Goal: Transaction & Acquisition: Purchase product/service

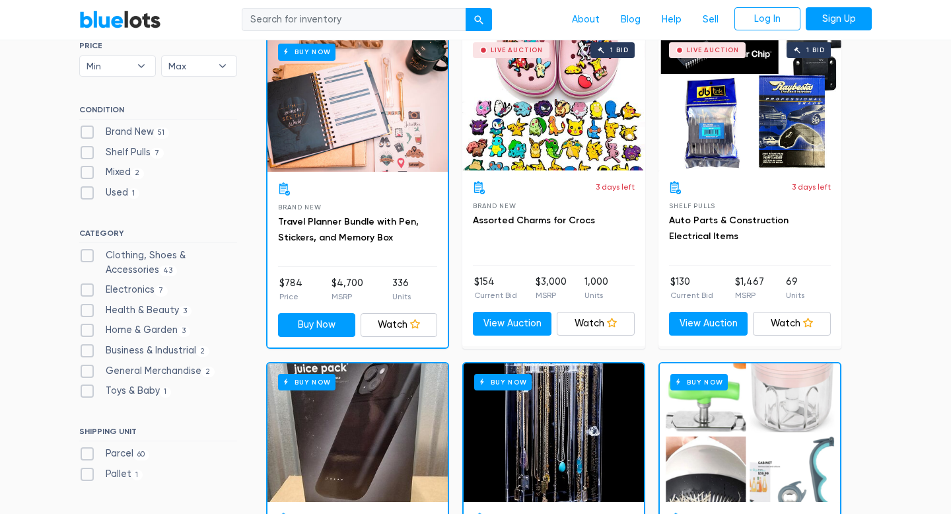
scroll to position [467, 0]
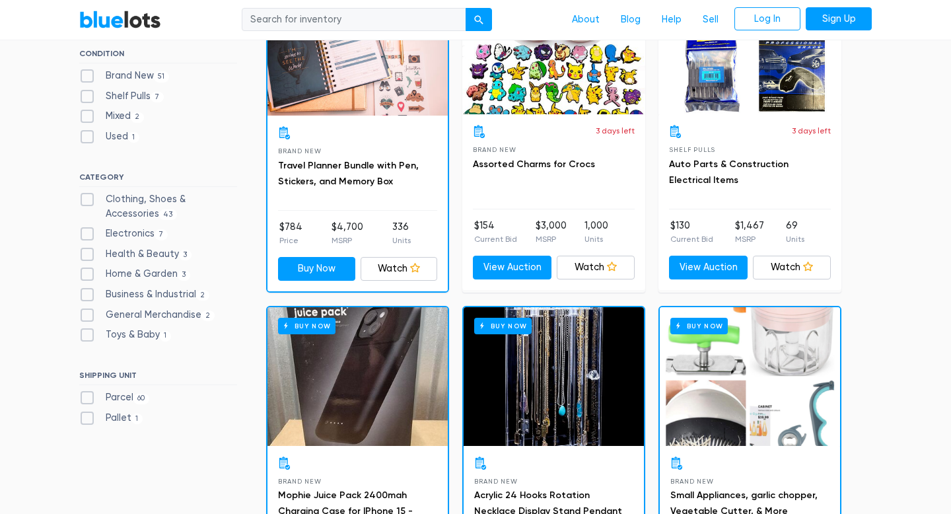
click at [734, 90] on div "Live Auction 1 bid" at bounding box center [750, 45] width 183 height 139
click at [381, 92] on div "Buy Now" at bounding box center [358, 46] width 180 height 139
click at [318, 165] on link "Travel Planner Bundle with Pen, Stickers, and Memory Box" at bounding box center [348, 173] width 141 height 27
click at [567, 175] on div "3 days left Brand New Assorted Charms for Crocs" at bounding box center [554, 167] width 162 height 85
click at [560, 172] on div "3 days left Brand New Assorted Charms for Crocs" at bounding box center [554, 167] width 162 height 85
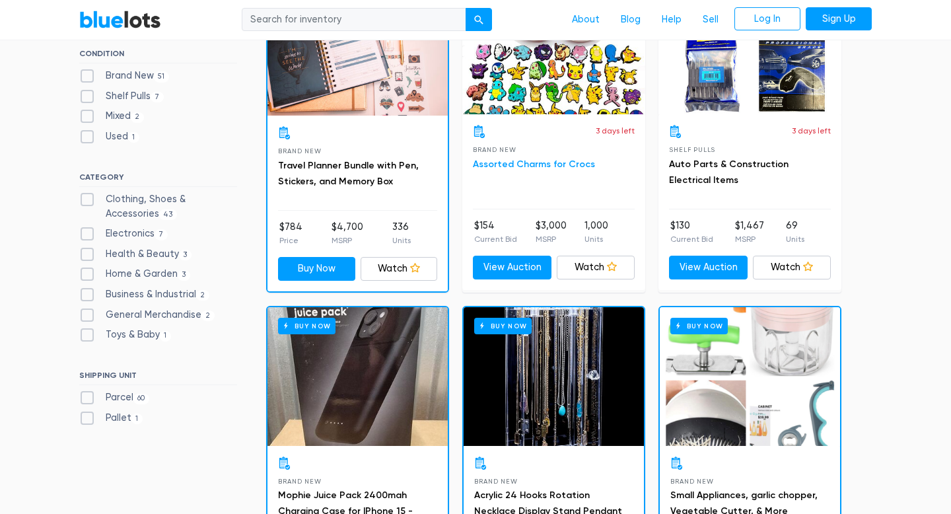
click at [544, 166] on link "Assorted Charms for Crocs" at bounding box center [534, 164] width 122 height 11
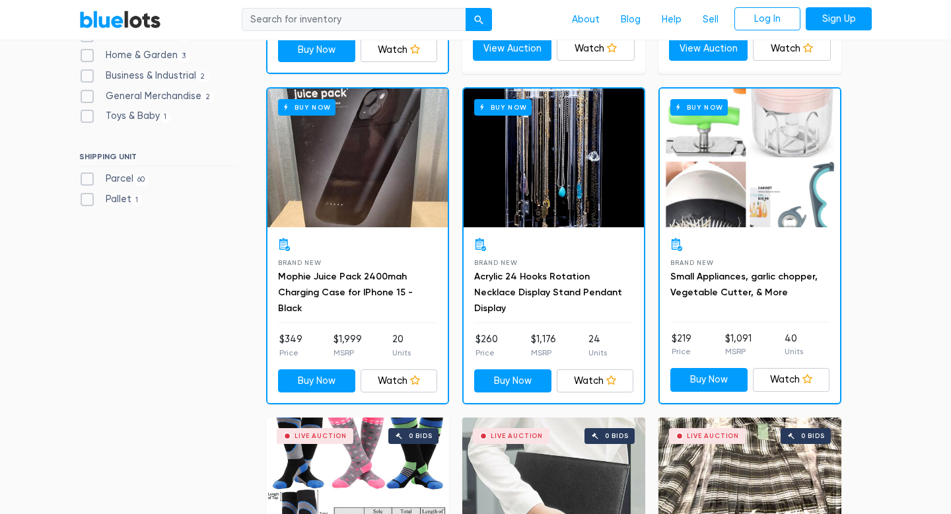
scroll to position [688, 0]
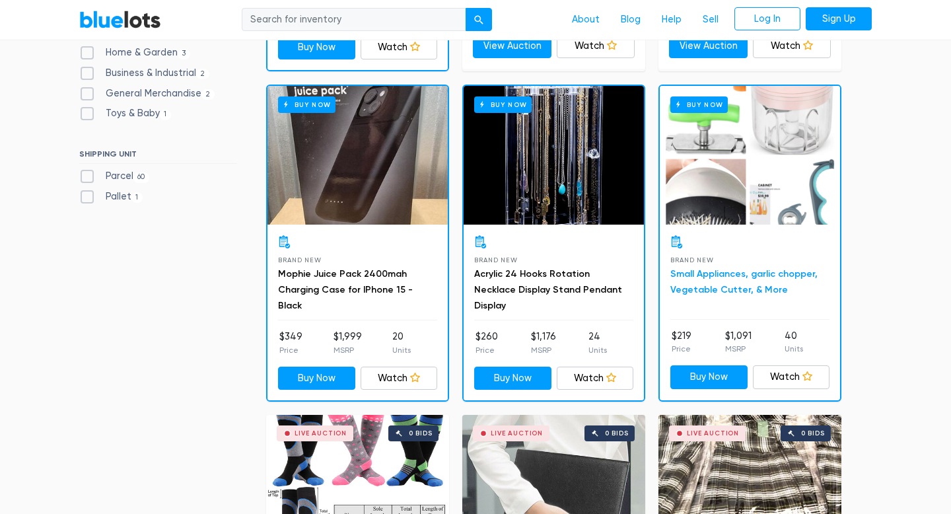
click at [716, 278] on link "Small Appliances, garlic chopper, Vegetable Cutter, & More" at bounding box center [744, 281] width 147 height 27
click at [128, 8] on div "BlueLots About Blog Help Sell Log In Sign Up" at bounding box center [475, 19] width 813 height 25
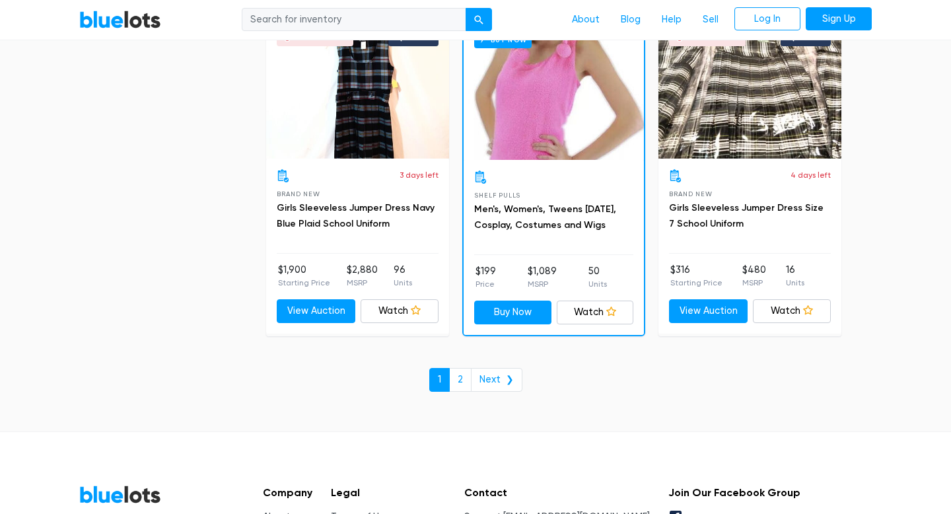
scroll to position [5801, 0]
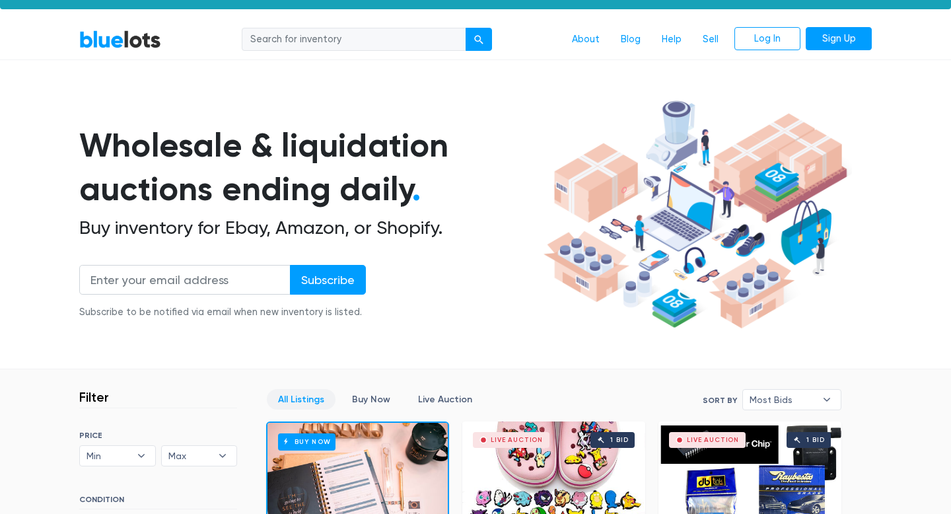
scroll to position [0, 0]
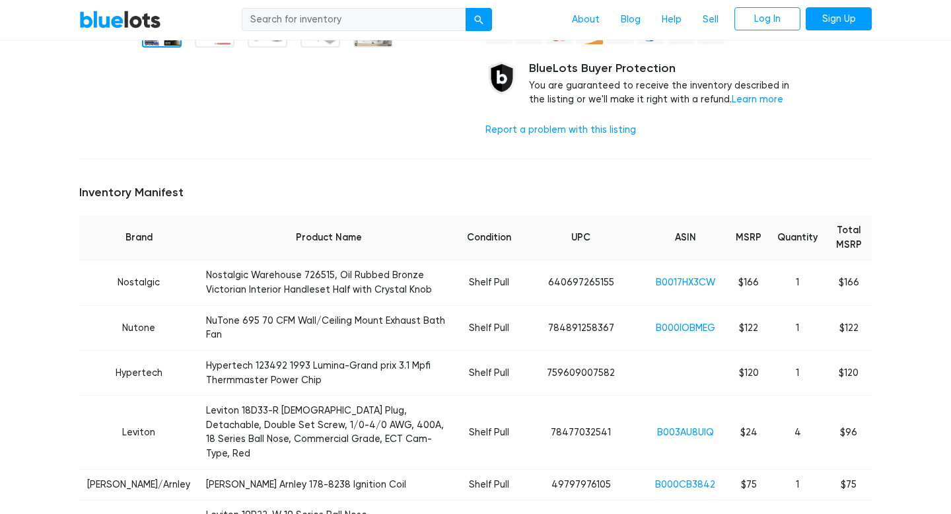
scroll to position [199, 0]
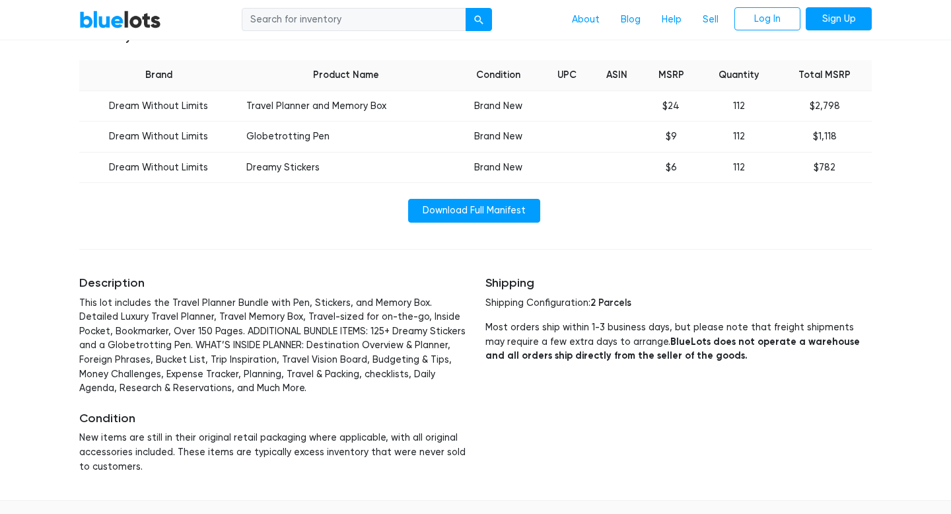
scroll to position [278, 0]
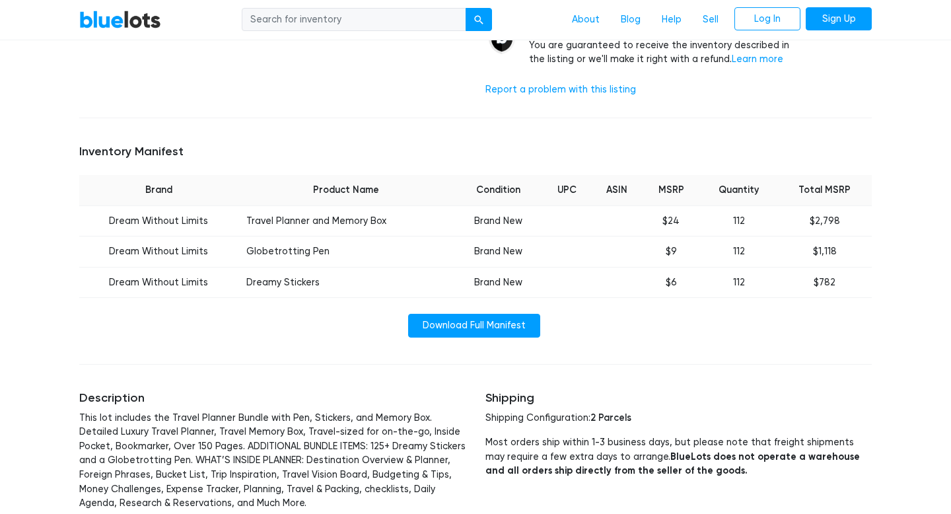
scroll to position [381, 0]
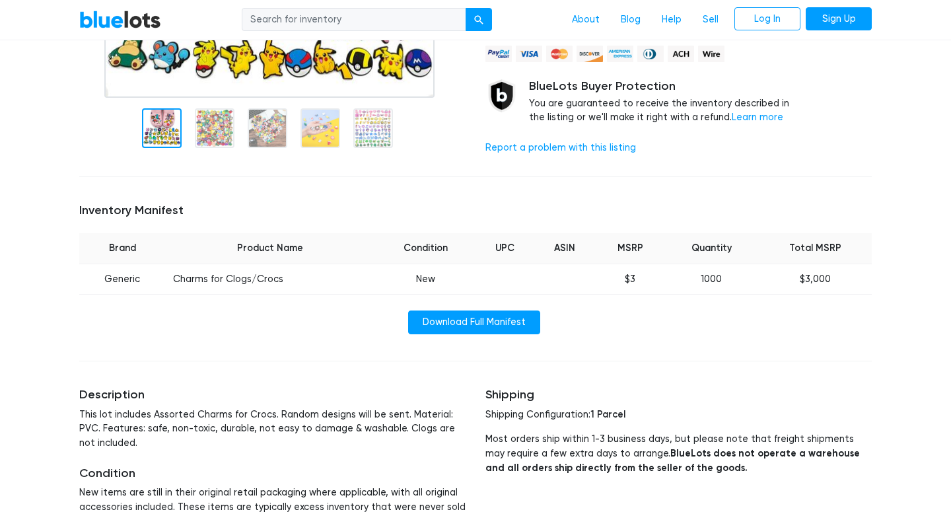
scroll to position [237, 0]
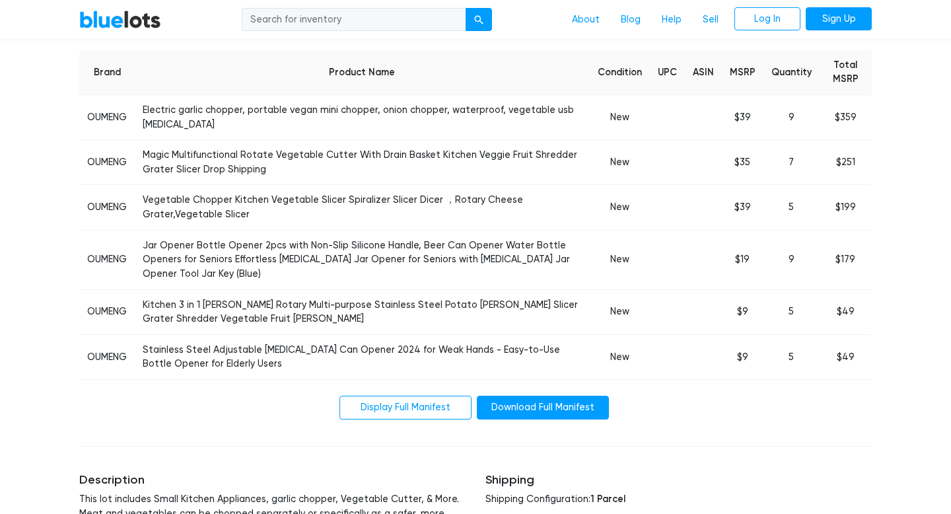
scroll to position [464, 0]
